Goal: Find specific page/section: Find specific page/section

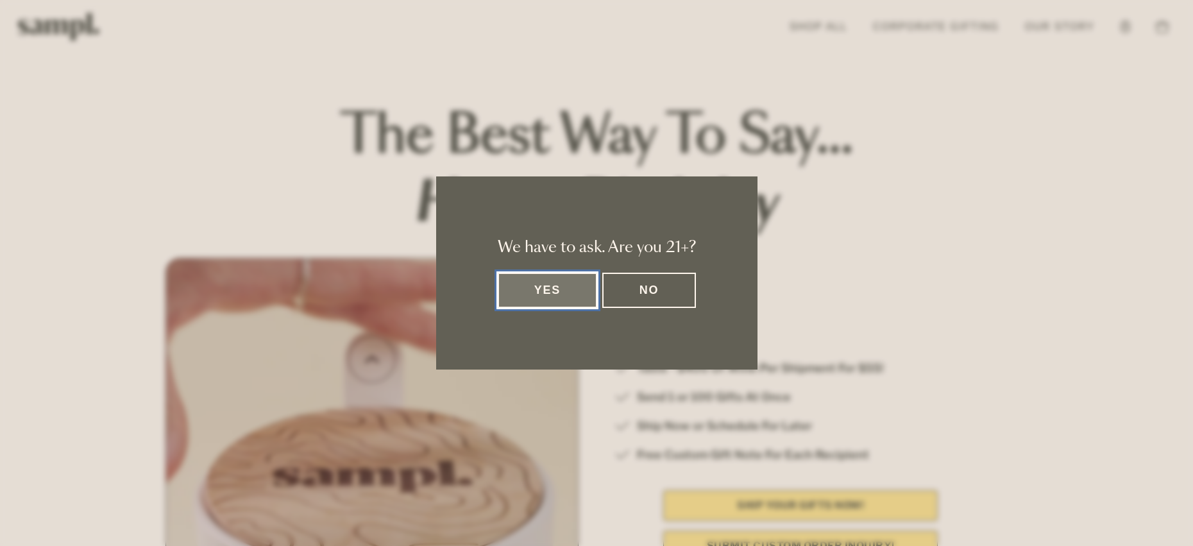
click at [540, 298] on button "Yes" at bounding box center [548, 290] width 100 height 35
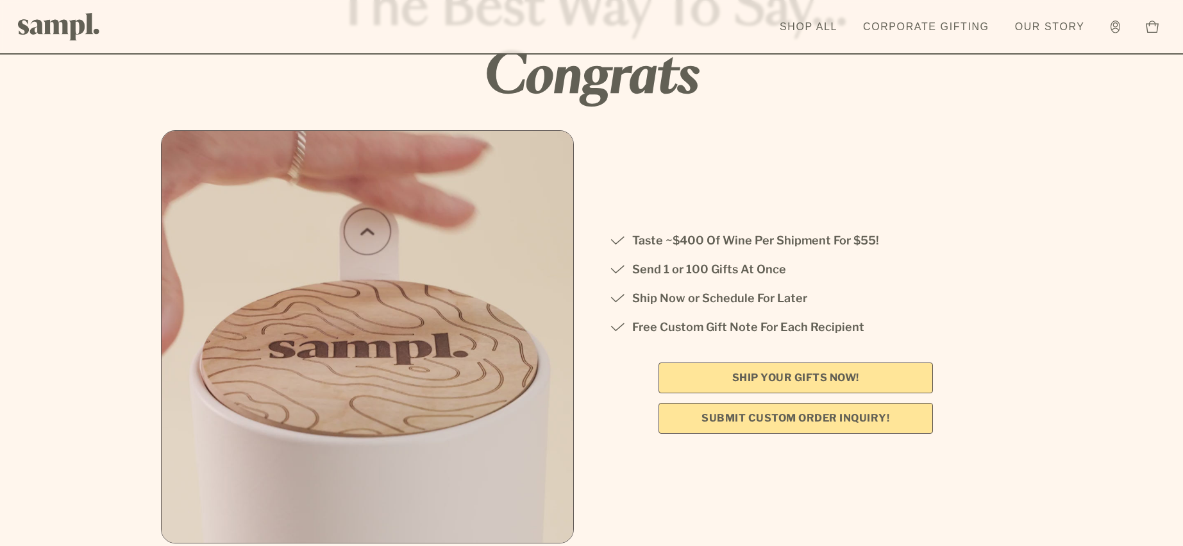
scroll to position [128, 0]
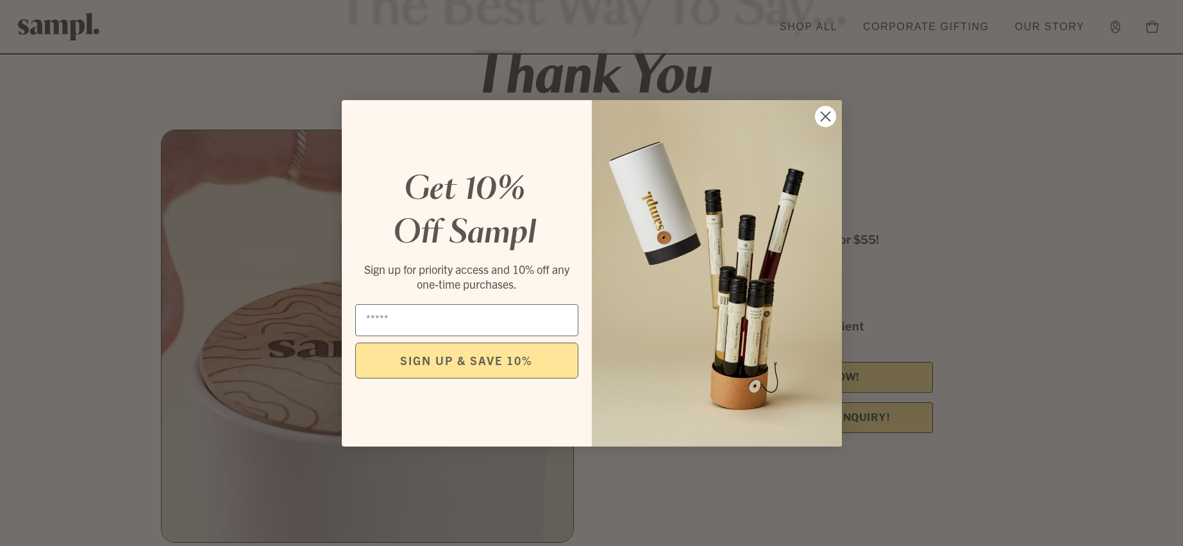
click at [822, 114] on circle "Close dialog" at bounding box center [825, 115] width 21 height 21
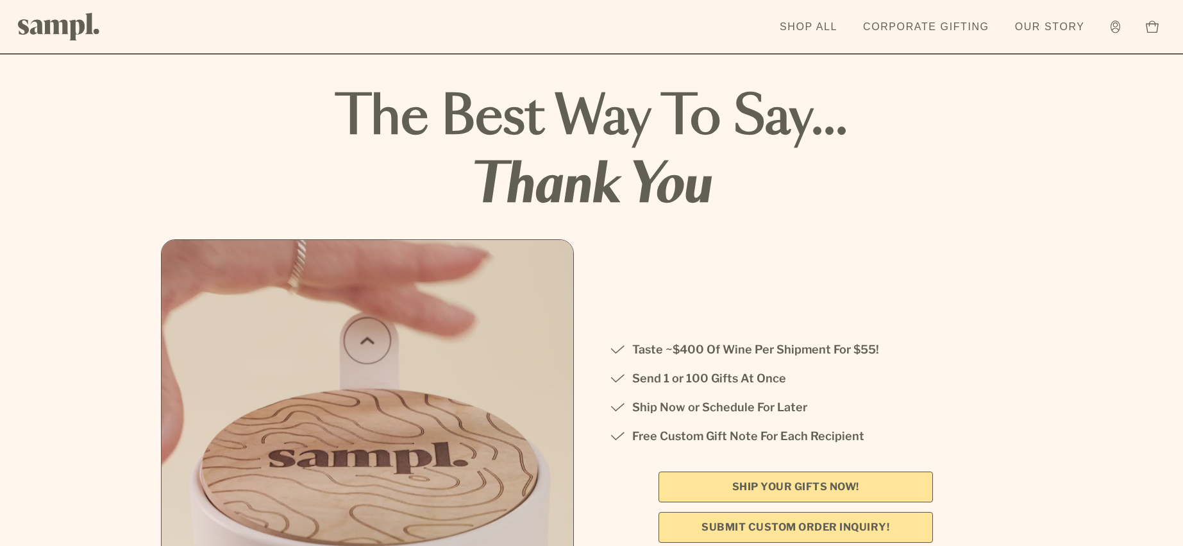
scroll to position [0, 0]
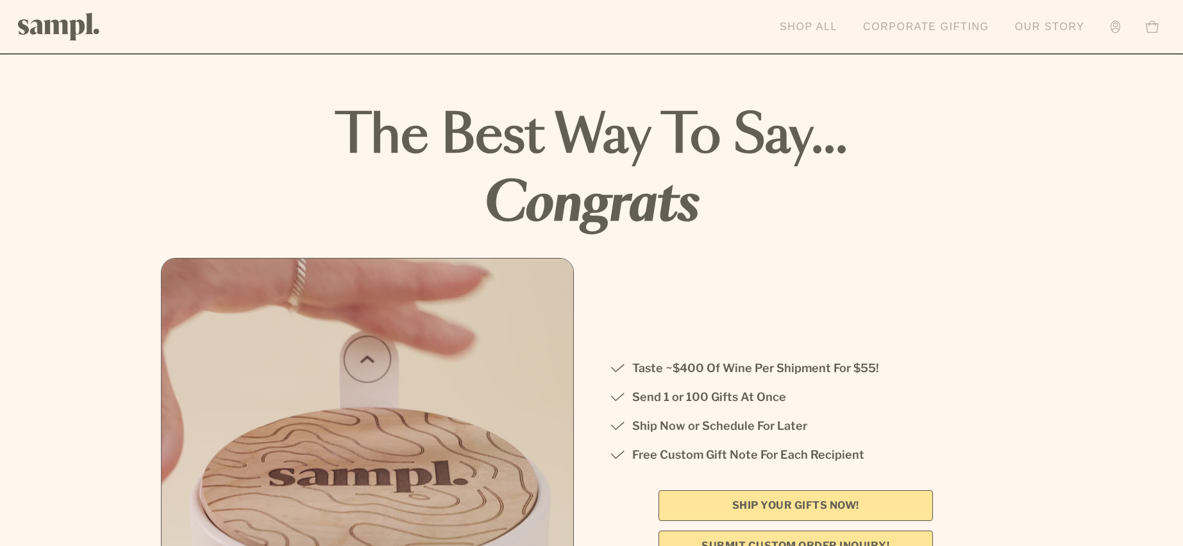
click at [884, 24] on link "Corporate Gifting" at bounding box center [926, 27] width 139 height 28
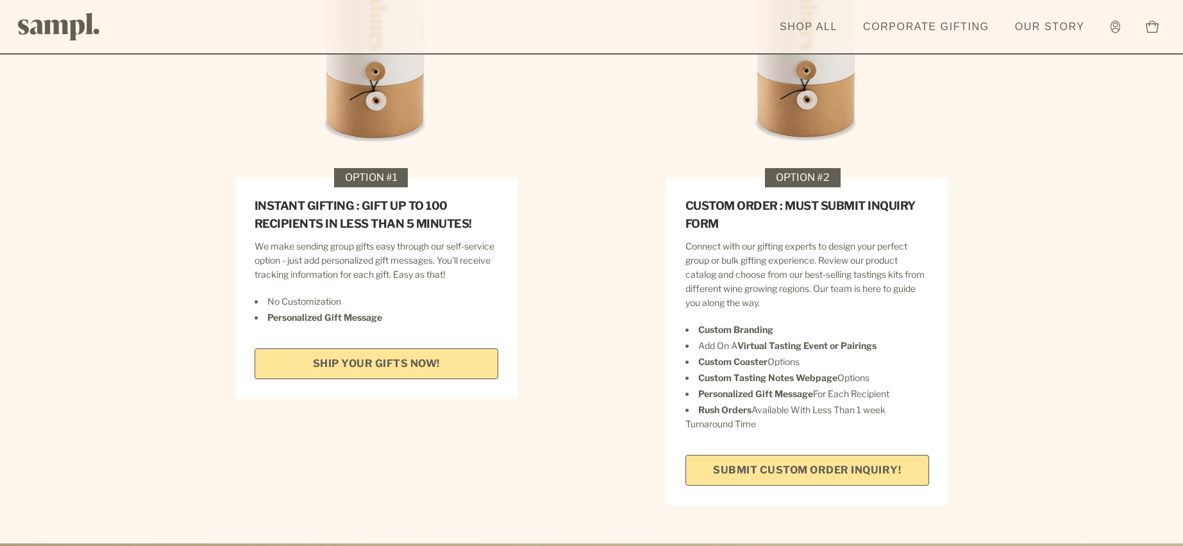
scroll to position [1924, 0]
